Goal: Information Seeking & Learning: Learn about a topic

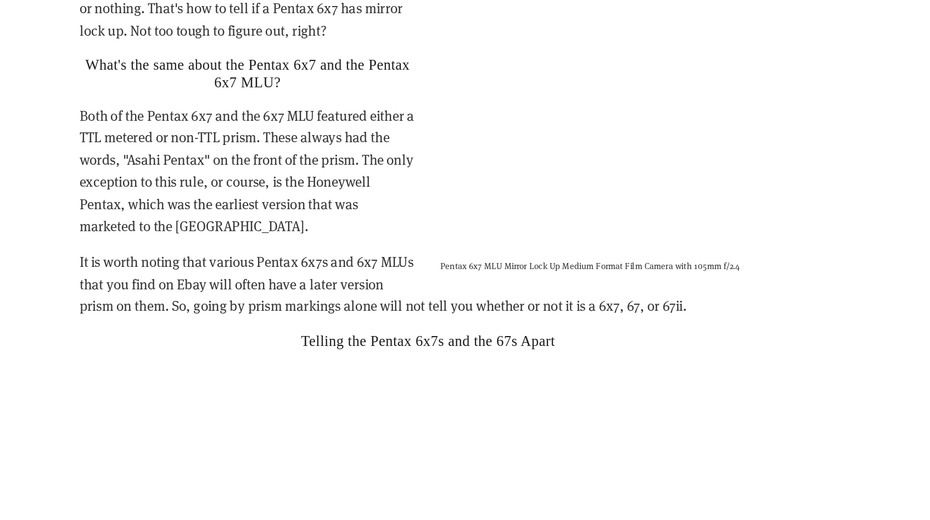
scroll to position [2186, 0]
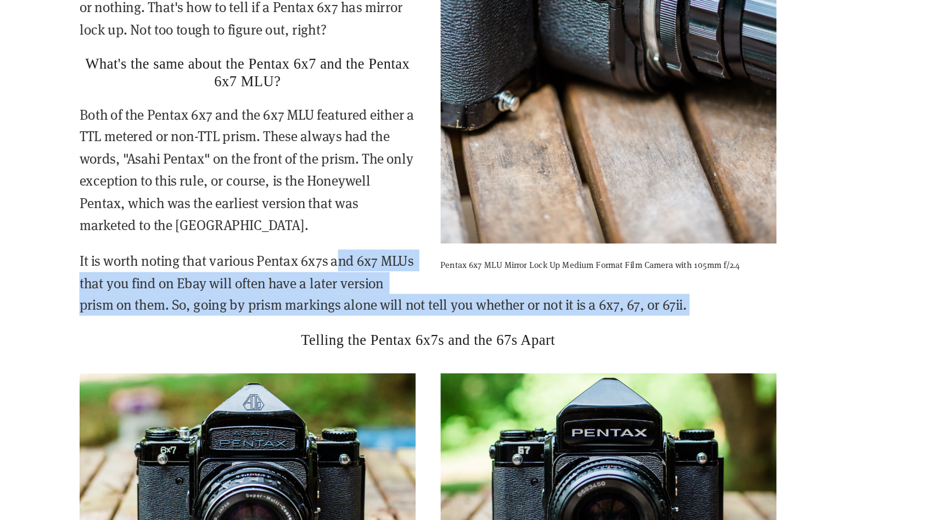
drag, startPoint x: 382, startPoint y: 355, endPoint x: 399, endPoint y: 300, distance: 57.1
click at [399, 300] on div "So, how do you tell if a Pentax 6x7 is MLU (Mirror Lock Up), and why does it ma…" at bounding box center [464, 160] width 527 height 460
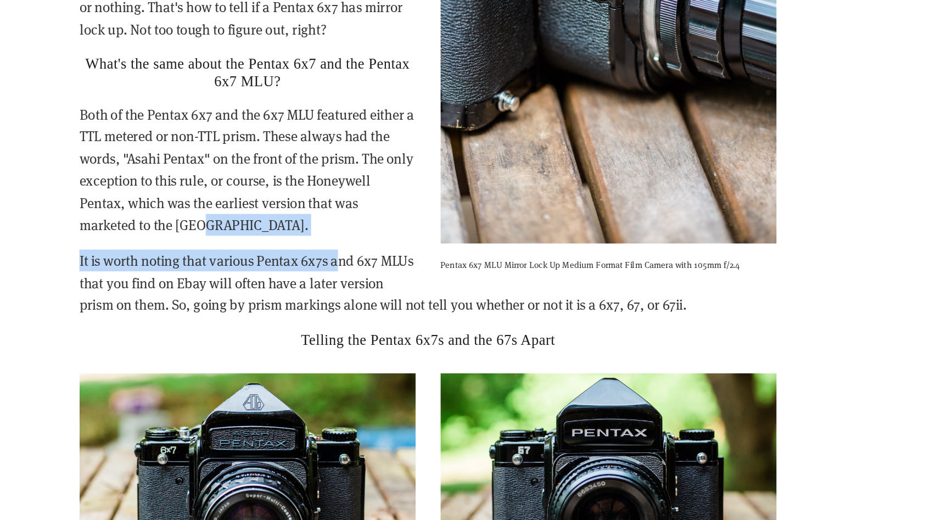
drag, startPoint x: 399, startPoint y: 300, endPoint x: 405, endPoint y: 285, distance: 15.8
click at [405, 285] on div "So, how do you tell if a Pentax 6x7 is MLU (Mirror Lock Up), and why does it ma…" at bounding box center [464, 160] width 527 height 460
click at [405, 285] on p "Both of the Pentax 6x7 and the 6x7 MLU featured either a TTL metered or non-TTL…" at bounding box center [464, 255] width 527 height 100
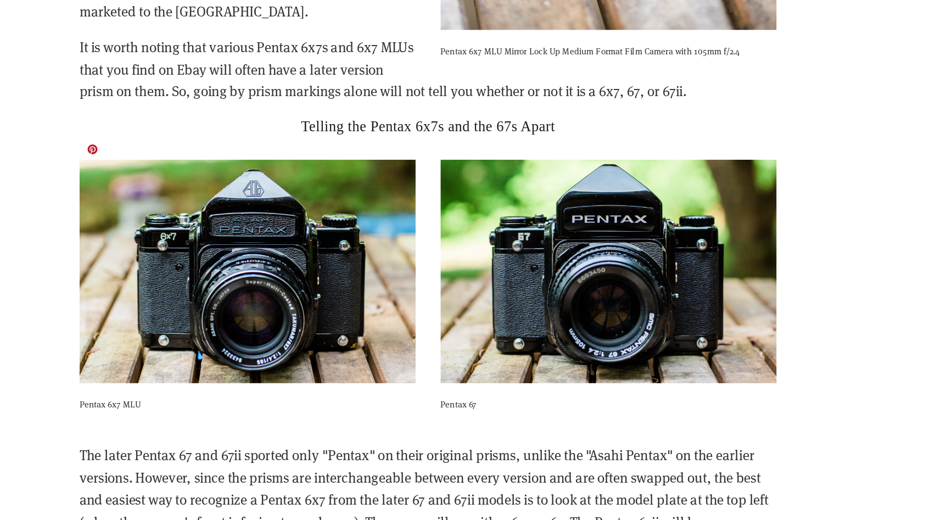
scroll to position [2347, 0]
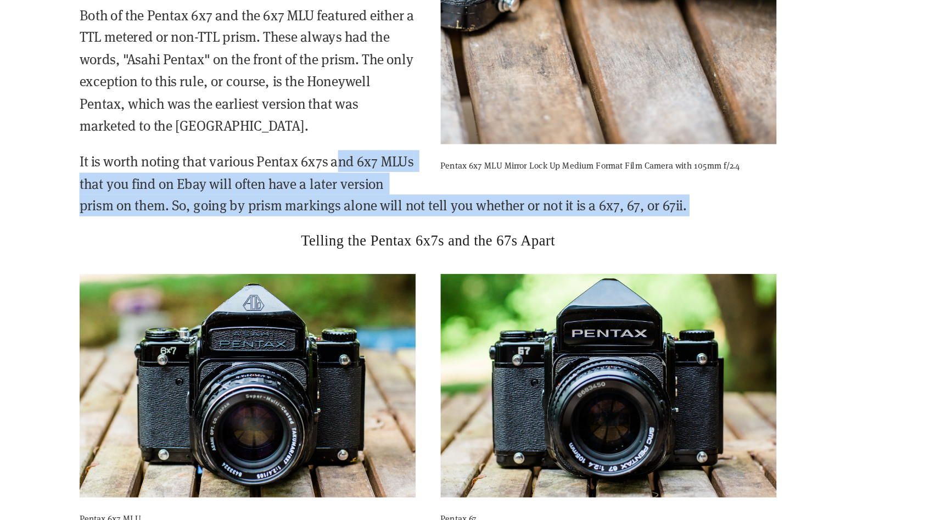
drag, startPoint x: 366, startPoint y: 203, endPoint x: 401, endPoint y: 138, distance: 73.7
click at [401, 154] on p "It is worth noting that various Pentax 6x7s and 6x7 MLUs that you find on Ebay …" at bounding box center [464, 179] width 527 height 50
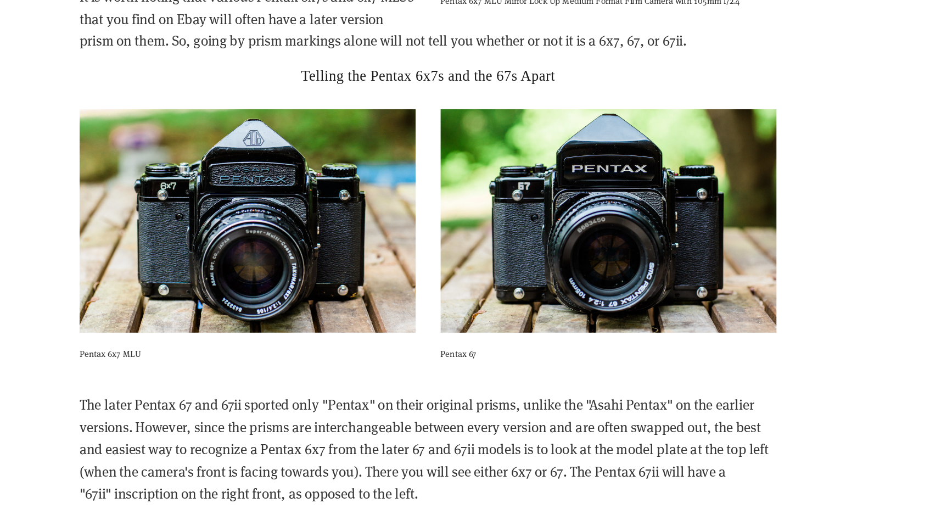
scroll to position [2386, 0]
drag, startPoint x: 550, startPoint y: 395, endPoint x: 503, endPoint y: 484, distance: 99.9
click at [503, 484] on p "The later Pentax 67 and 67ii sported only "Pentax" on their original prisms, un…" at bounding box center [464, 465] width 527 height 83
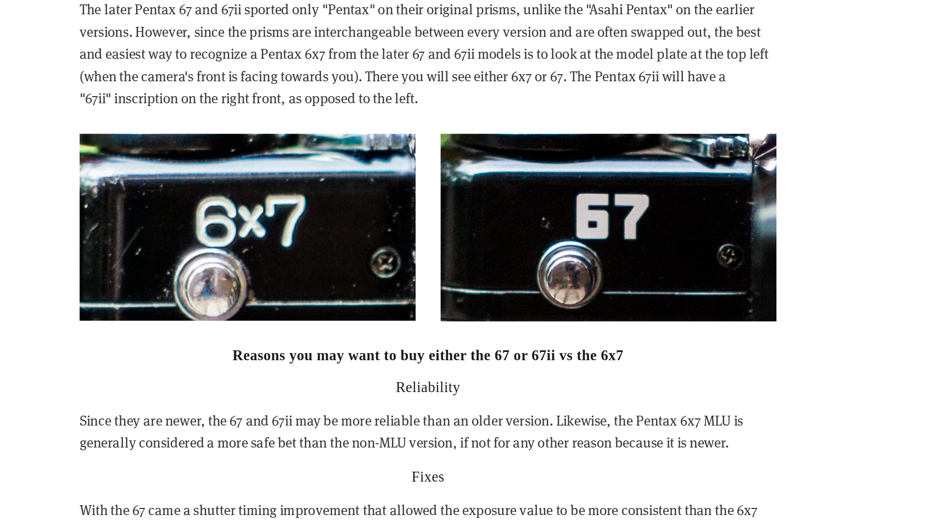
scroll to position [2698, 0]
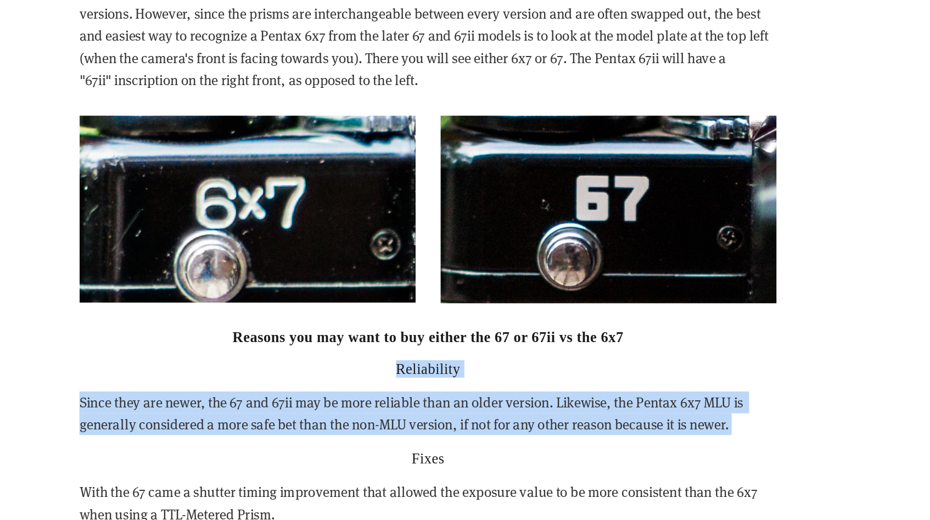
drag, startPoint x: 712, startPoint y: 440, endPoint x: 715, endPoint y: 369, distance: 70.3
click at [715, 375] on h2 "Reasons you may want to buy either the 67 or 67ii vs the 6x7" at bounding box center [464, 381] width 527 height 13
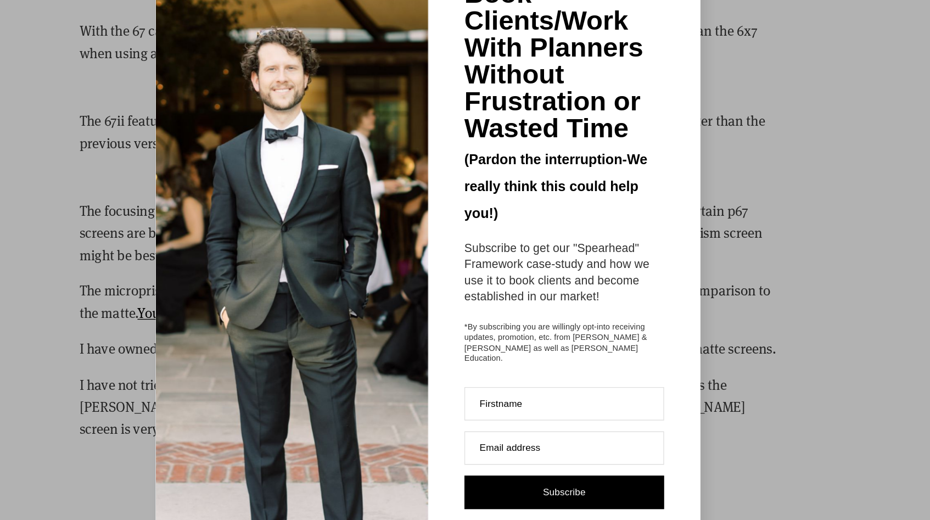
scroll to position [3140, 0]
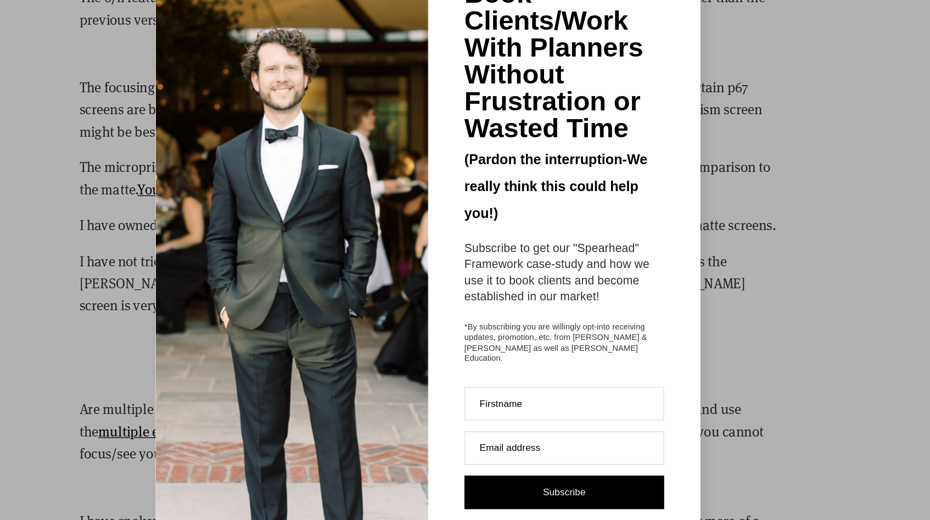
click at [702, 243] on div "Rank on Google to Book Clients/Work With Planners Without Frustration or Wasted…" at bounding box center [465, 260] width 930 height 520
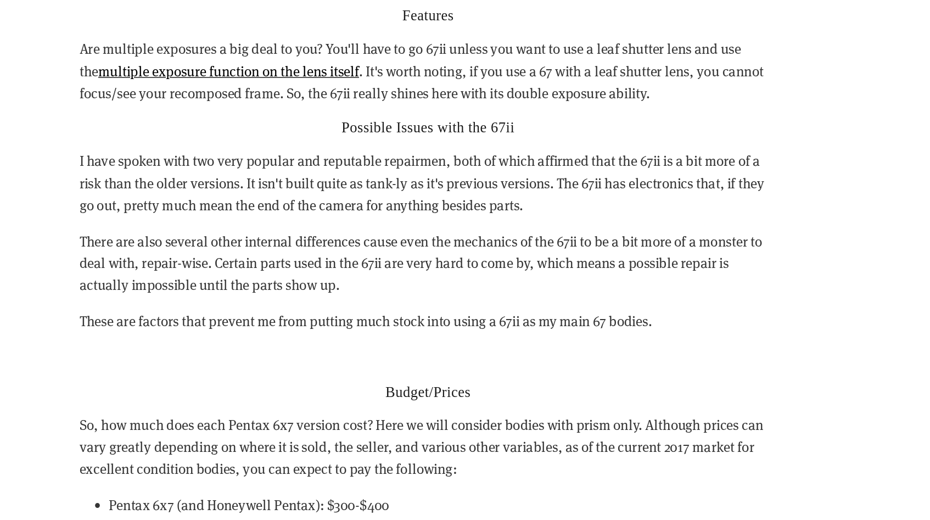
scroll to position [3474, 0]
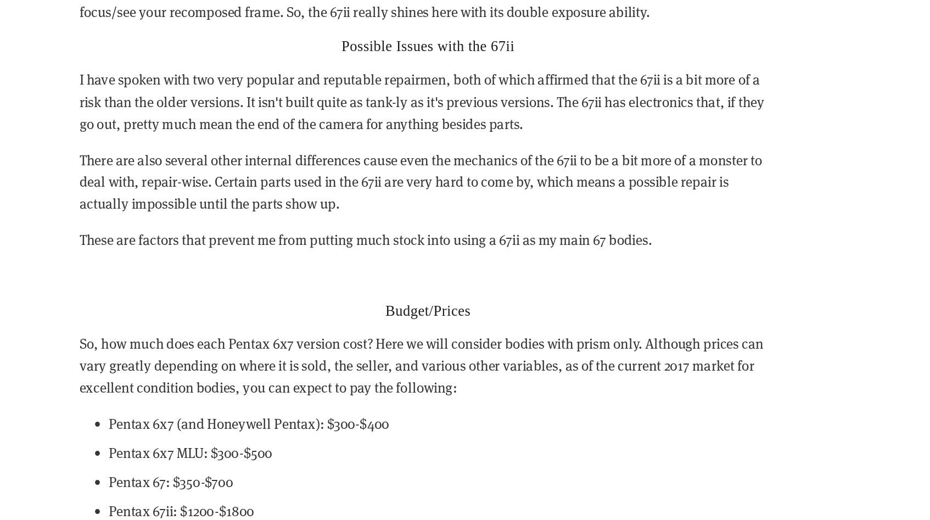
click at [702, 243] on p "There are also several other internal differences cause even the mechanics of t…" at bounding box center [464, 264] width 527 height 50
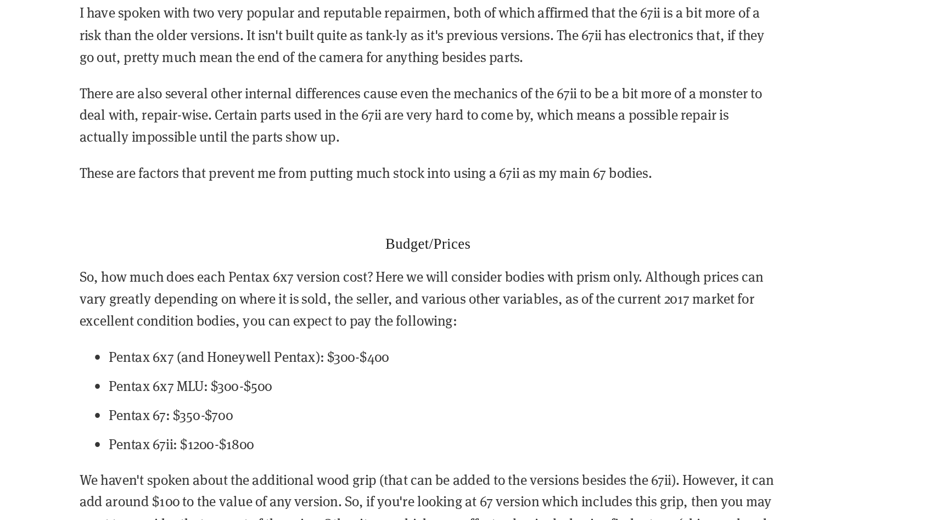
scroll to position [3587, 0]
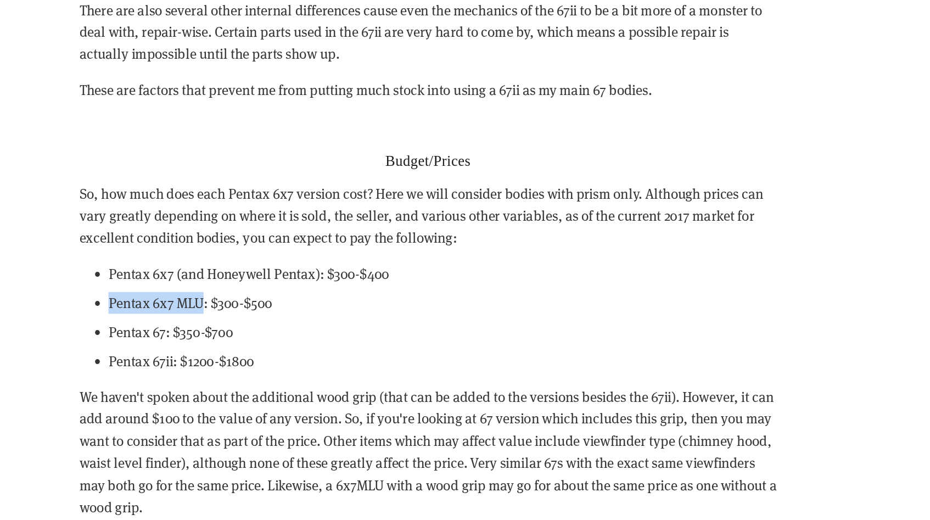
drag, startPoint x: 294, startPoint y: 339, endPoint x: 222, endPoint y: 338, distance: 72.5
click at [223, 347] on p "Pentax 6x7 MLU: $300-$500" at bounding box center [475, 355] width 505 height 16
copy p "Pentax 6x7 MLU"
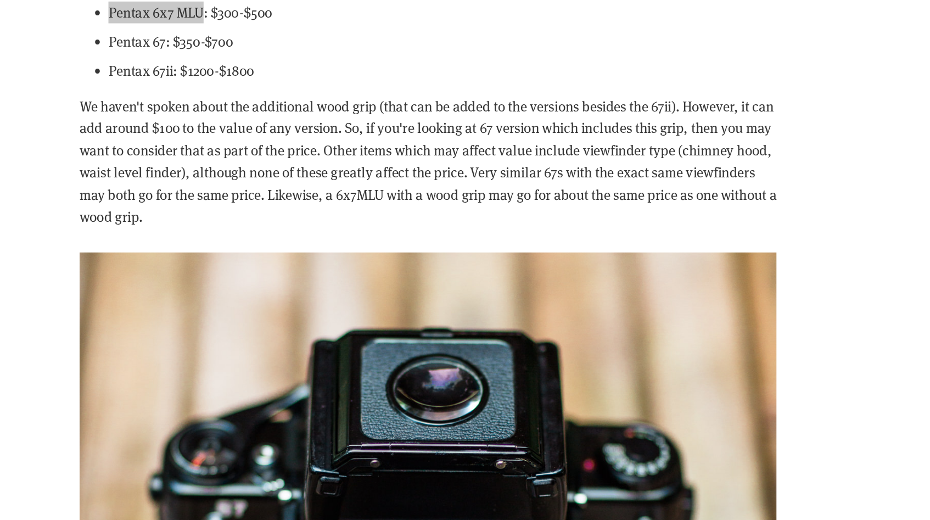
scroll to position [4288, 0]
